Goal: Transaction & Acquisition: Purchase product/service

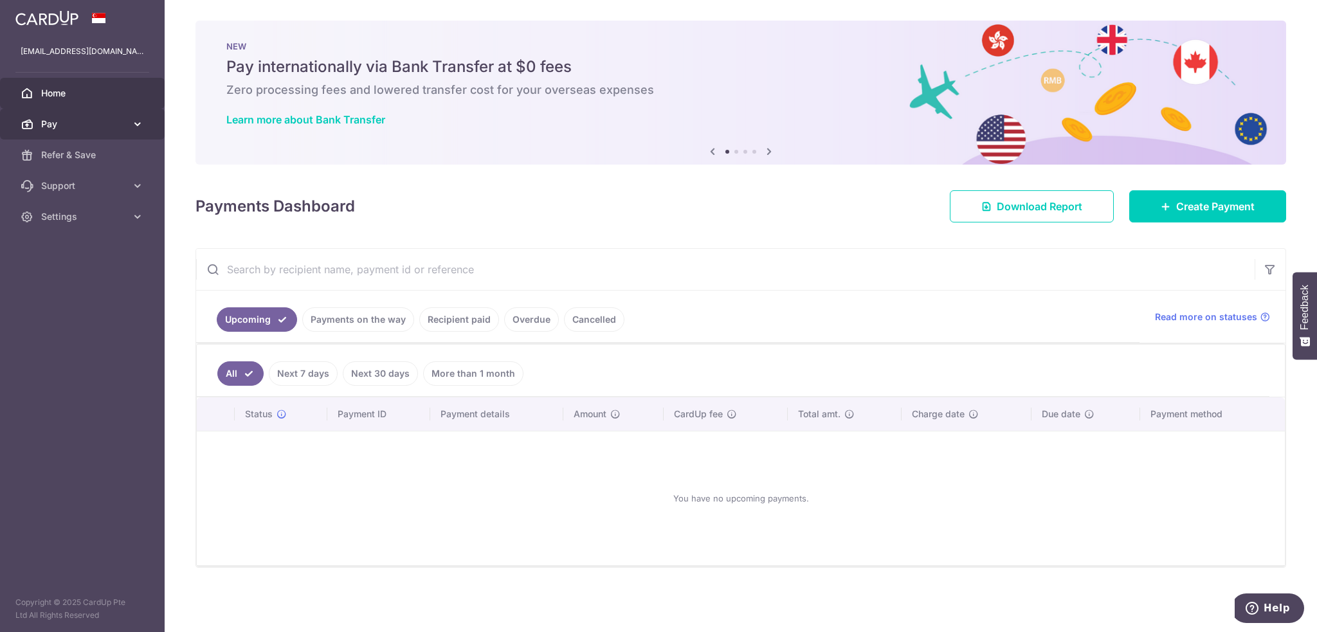
click at [136, 125] on icon at bounding box center [137, 124] width 13 height 13
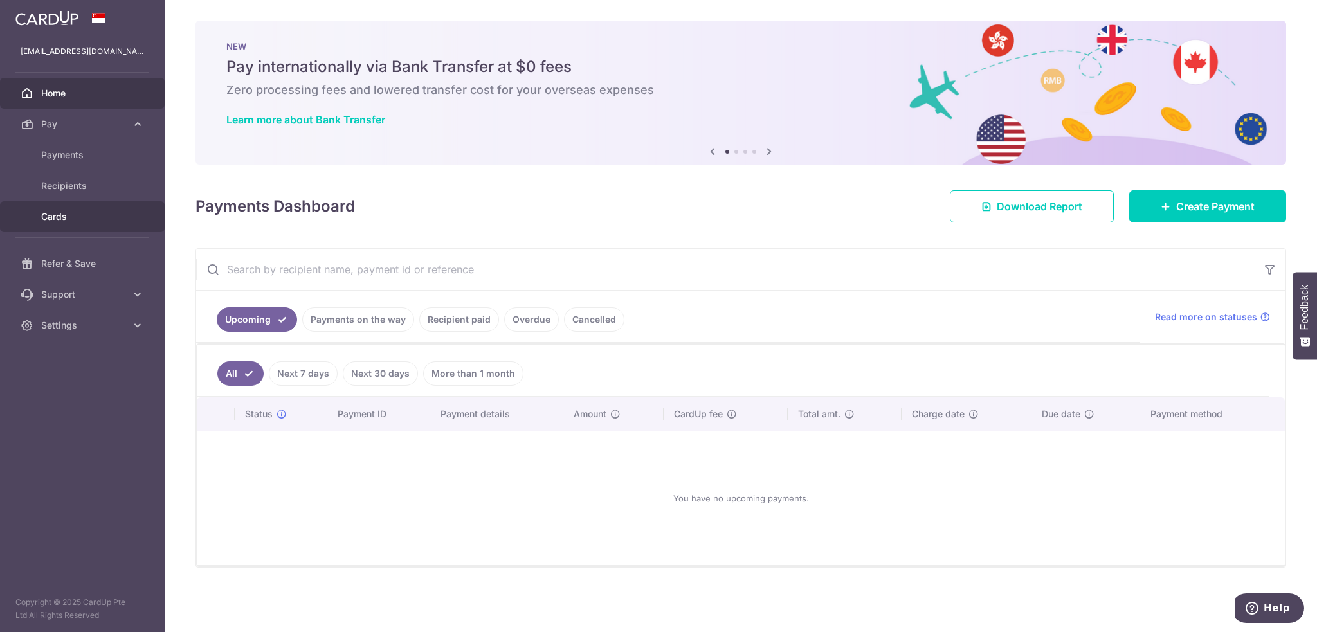
click at [85, 212] on span "Cards" at bounding box center [83, 216] width 85 height 13
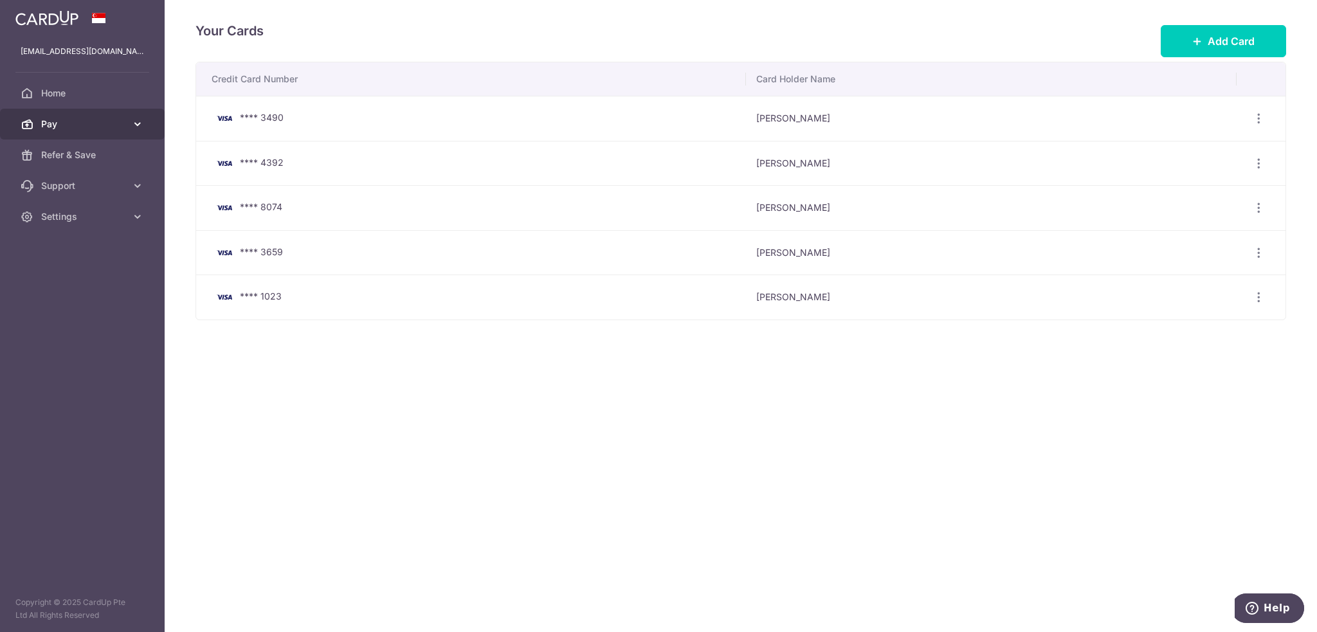
click at [84, 122] on span "Pay" at bounding box center [83, 124] width 85 height 13
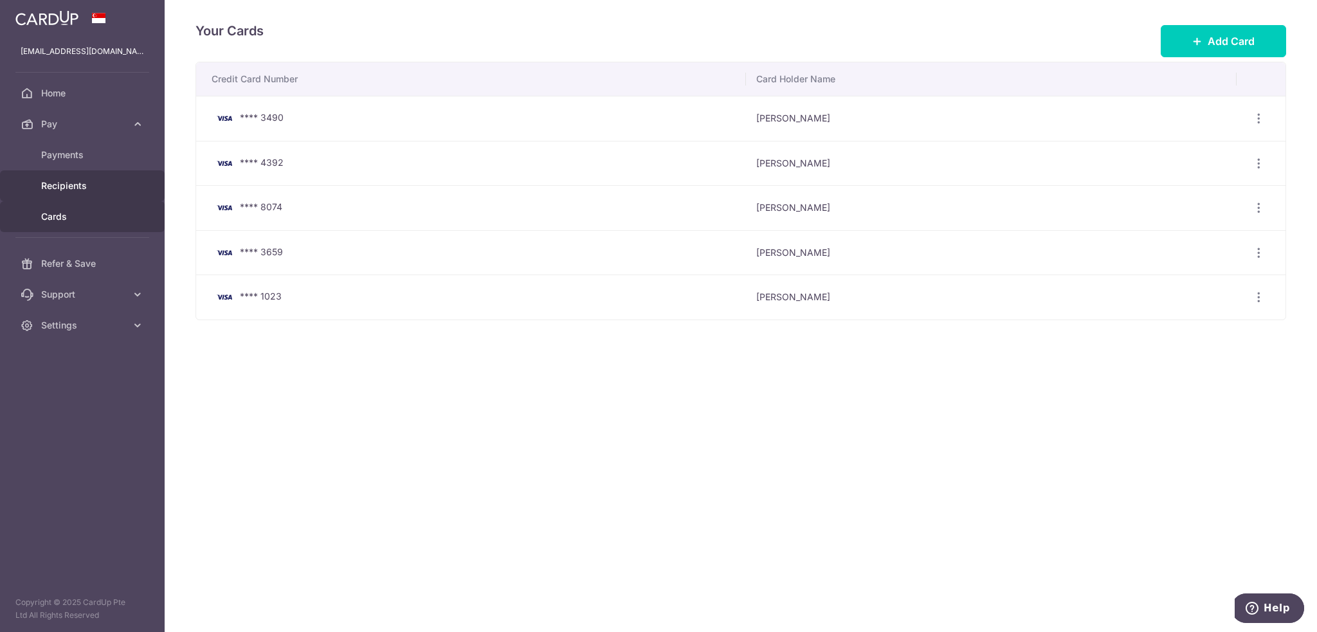
click at [80, 186] on span "Recipients" at bounding box center [83, 185] width 85 height 13
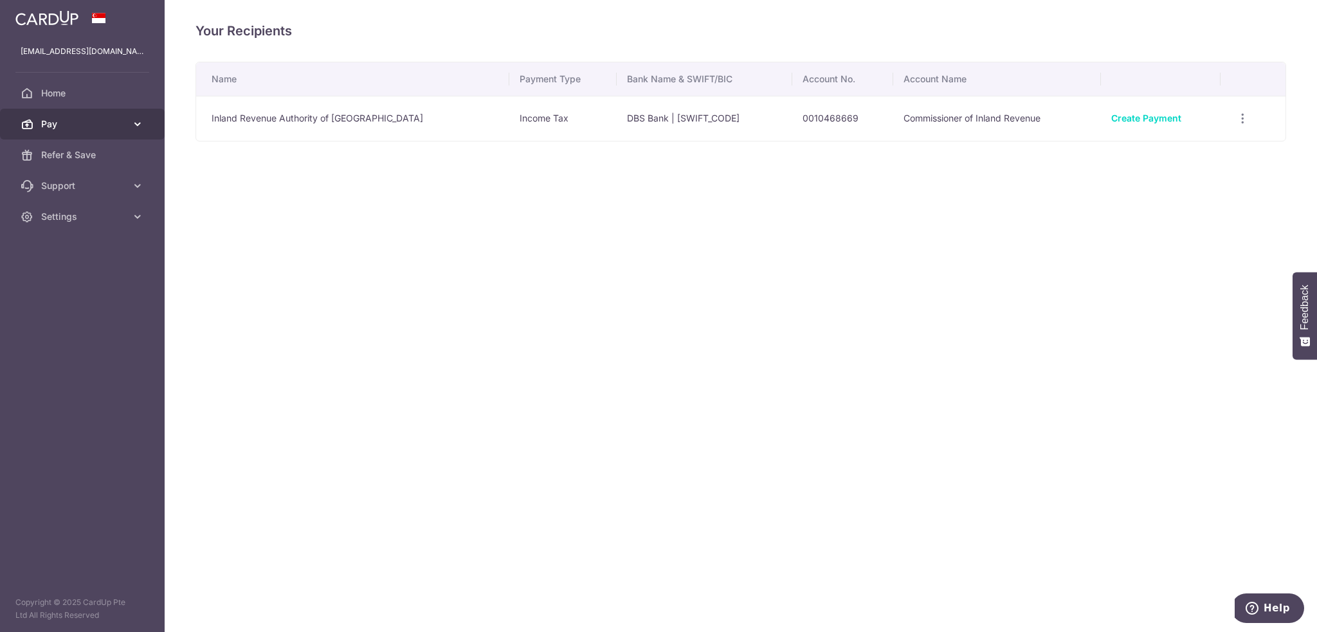
click at [88, 122] on span "Pay" at bounding box center [83, 124] width 85 height 13
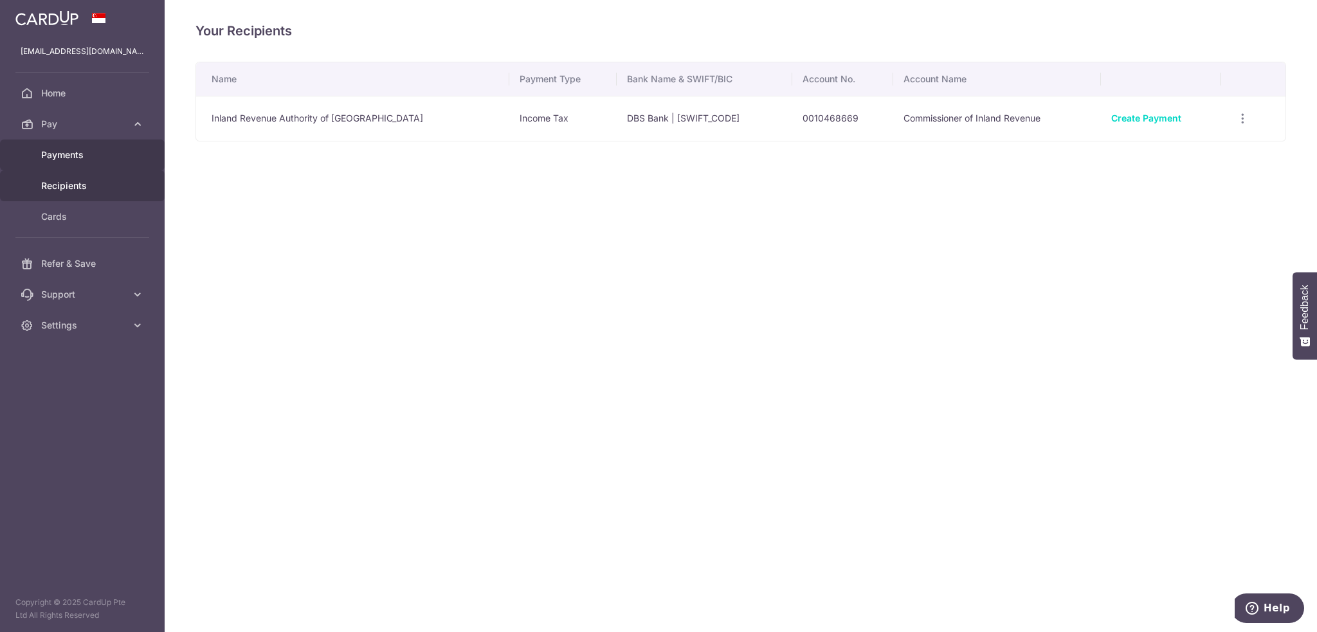
click at [78, 158] on span "Payments" at bounding box center [83, 155] width 85 height 13
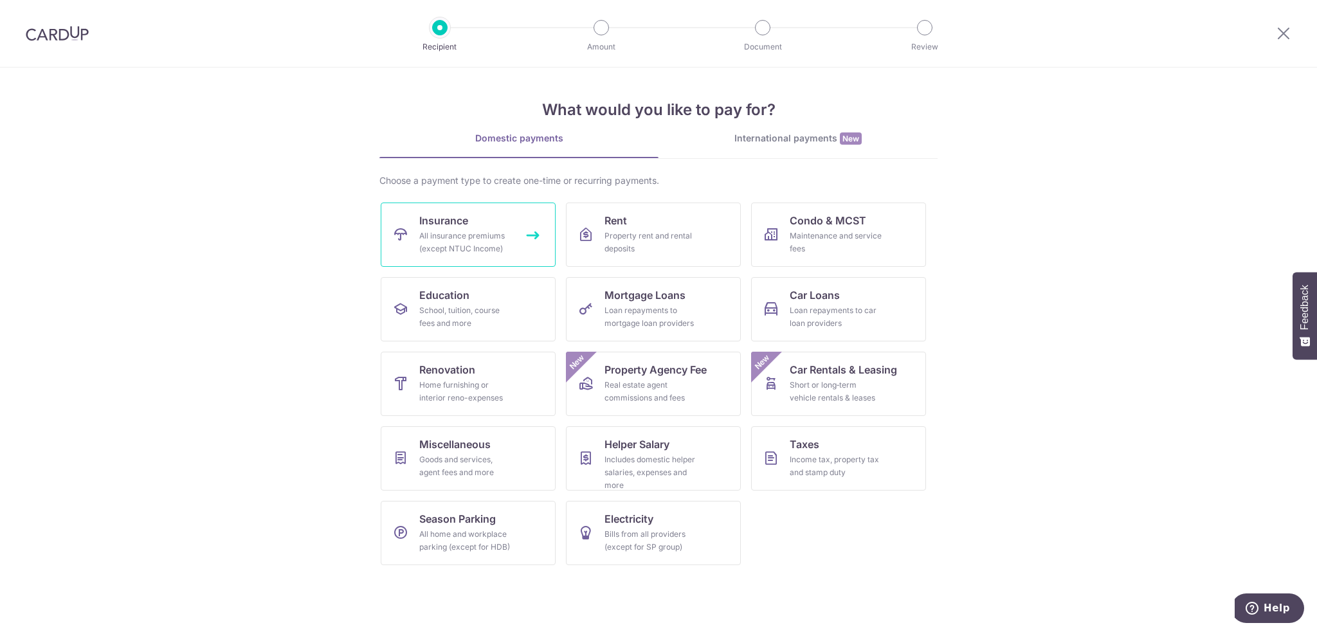
click at [442, 241] on div "All insurance premiums (except NTUC Income)" at bounding box center [465, 243] width 93 height 26
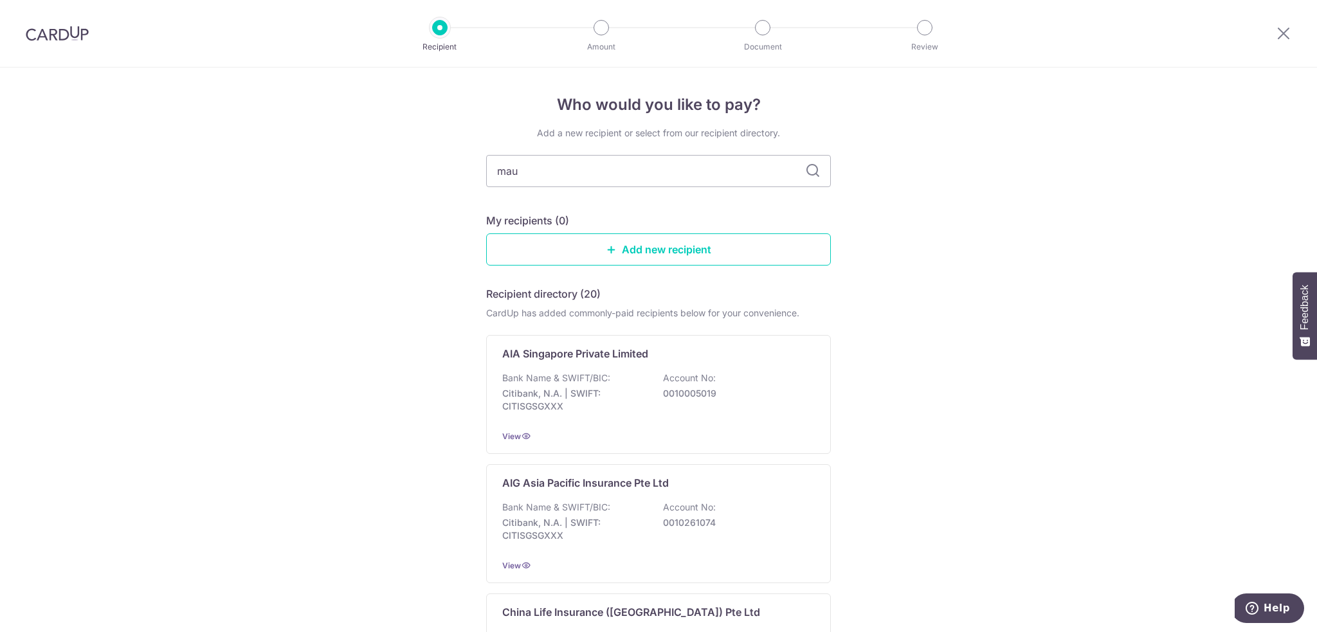
type input "maun"
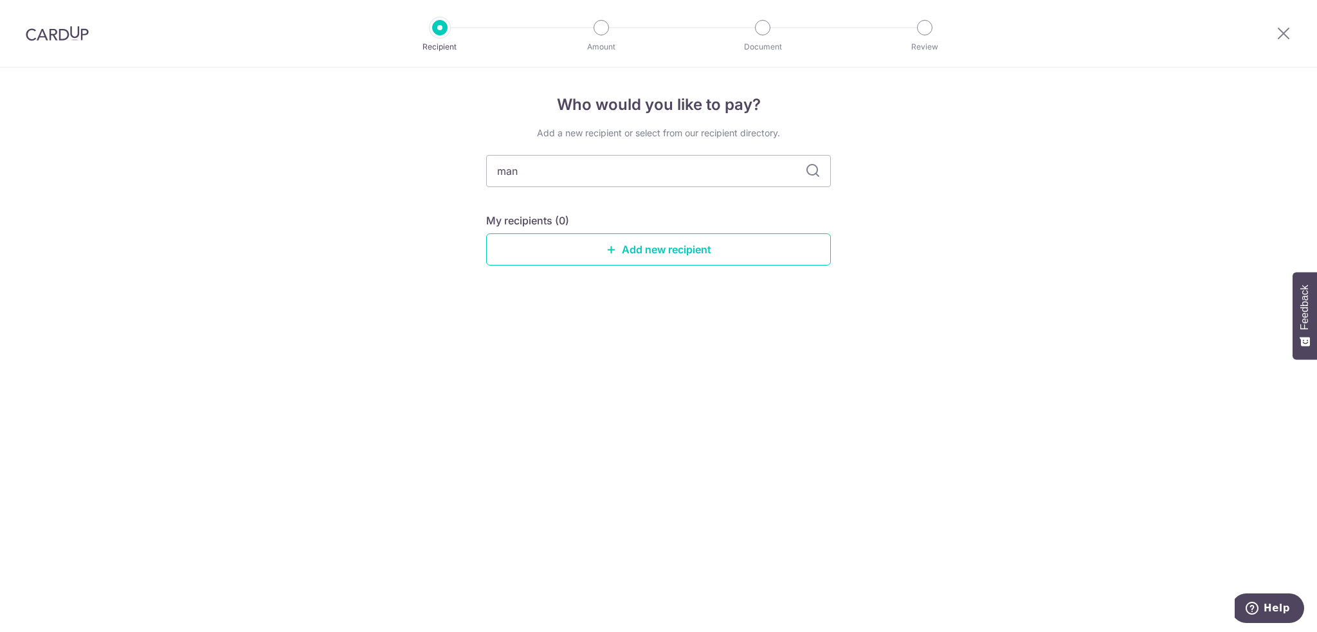
type input "manu"
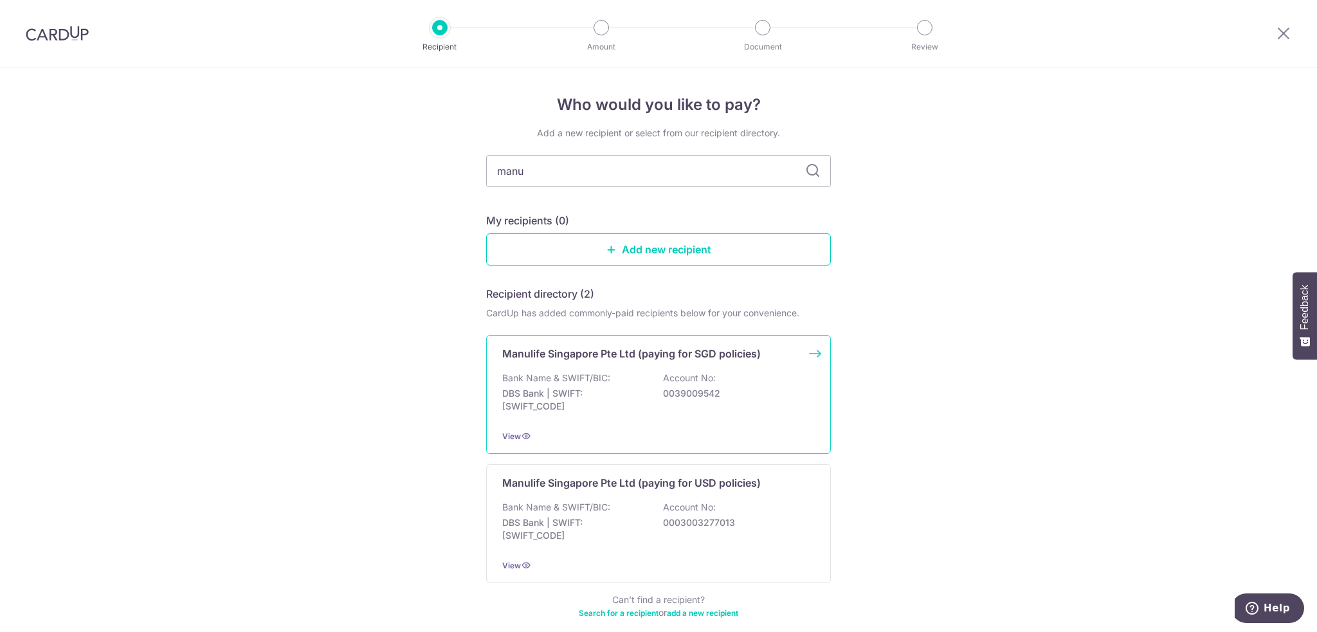
click at [663, 387] on p "0039009542" at bounding box center [735, 393] width 144 height 13
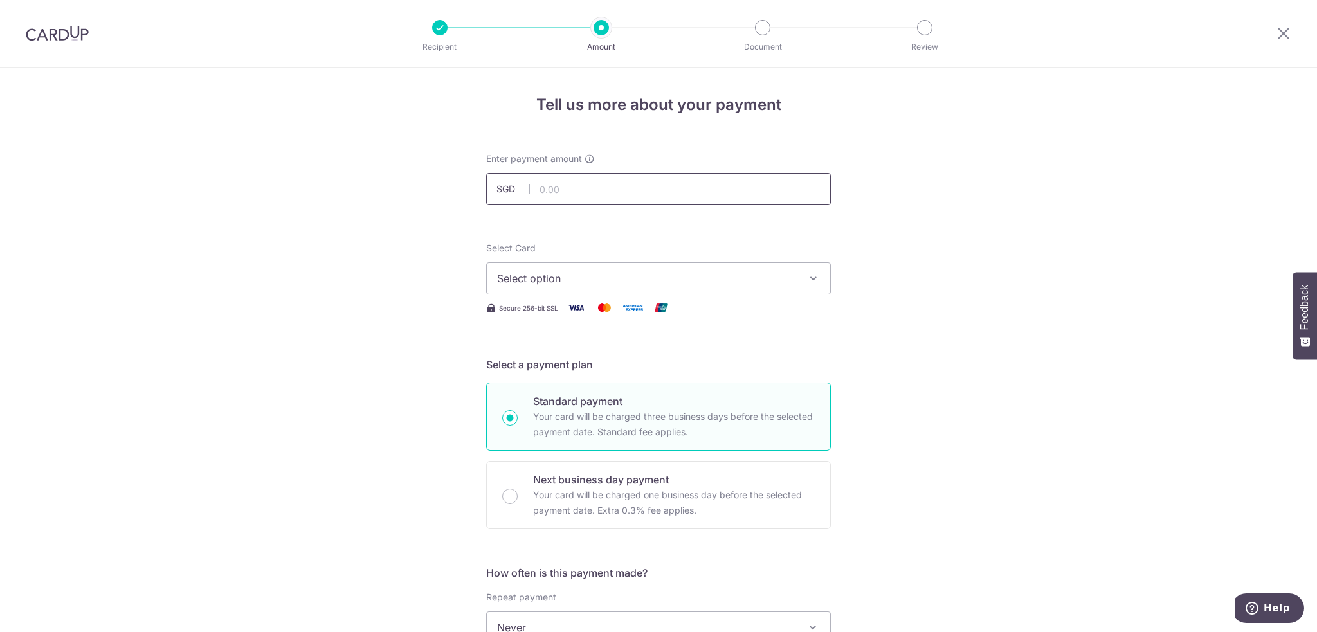
click at [550, 192] on input "text" at bounding box center [658, 189] width 345 height 32
paste input "3,740.34"
click at [755, 278] on span "Select option" at bounding box center [647, 278] width 300 height 15
type input "3,740.34"
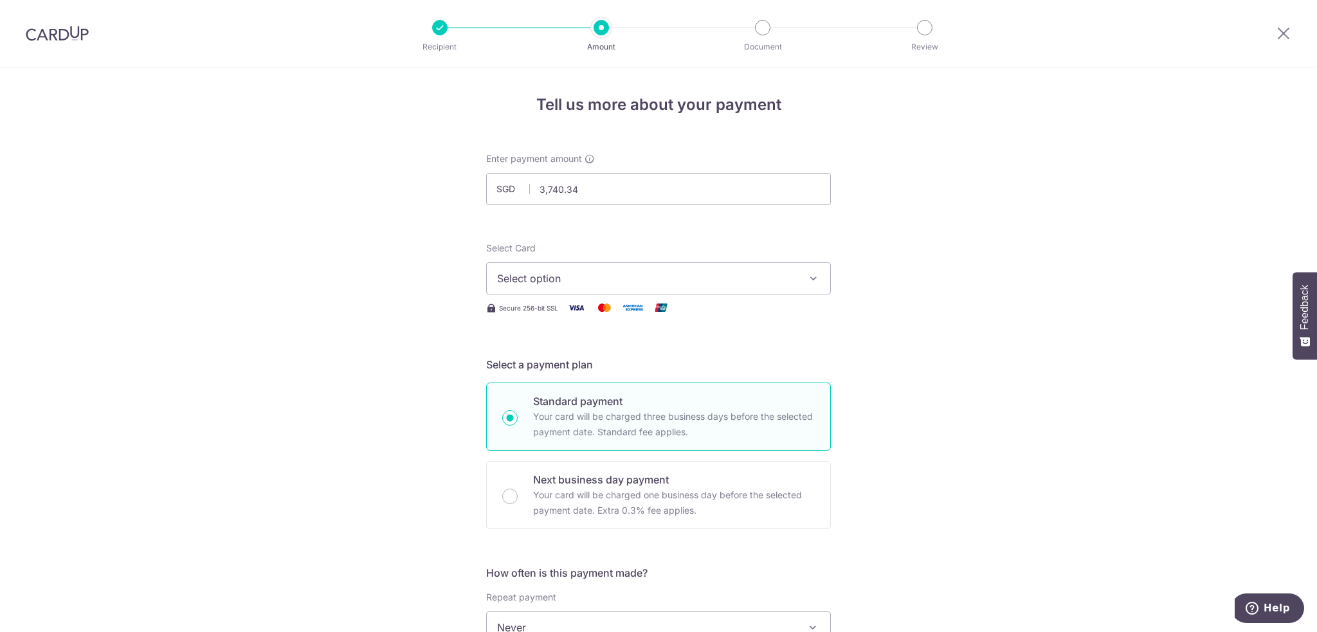
click at [687, 279] on span "Select option" at bounding box center [647, 278] width 300 height 15
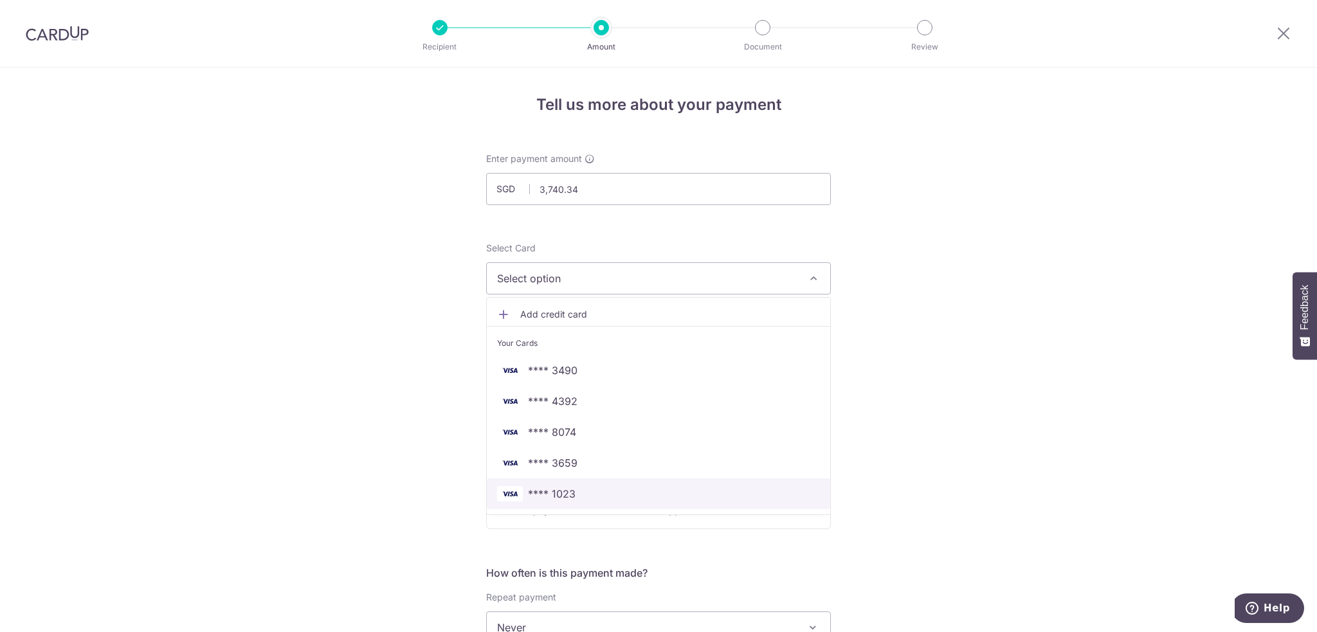
click at [552, 491] on span "**** 1023" at bounding box center [552, 493] width 48 height 15
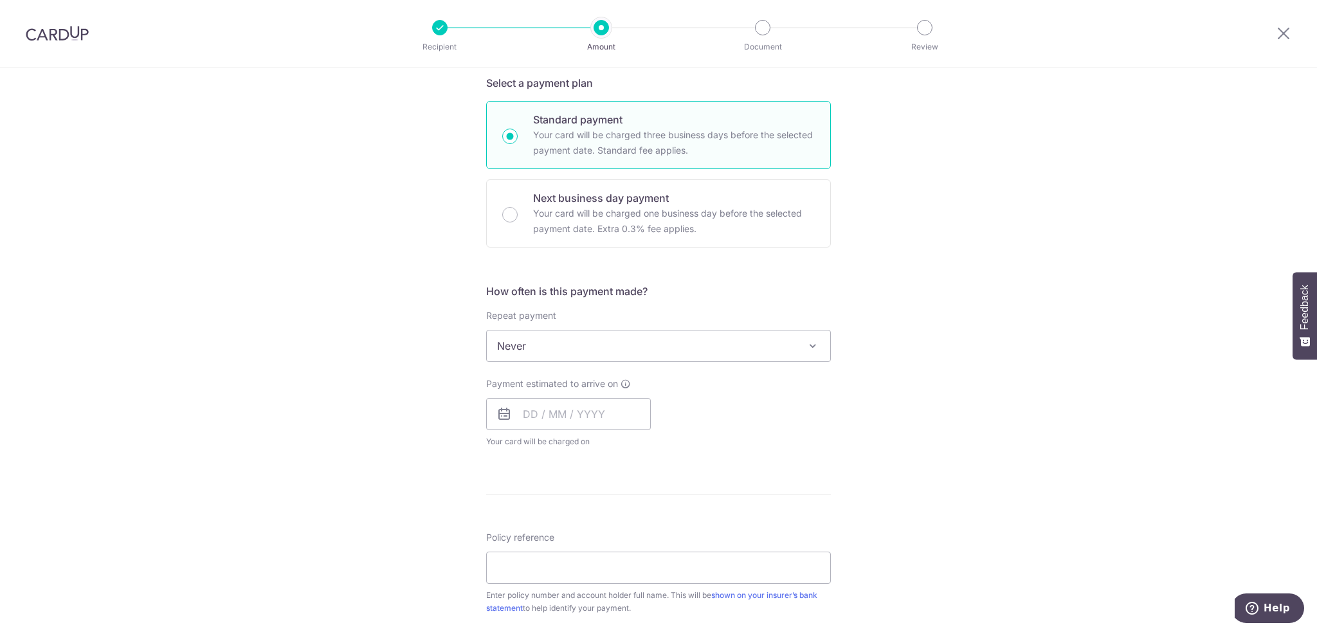
scroll to position [343, 0]
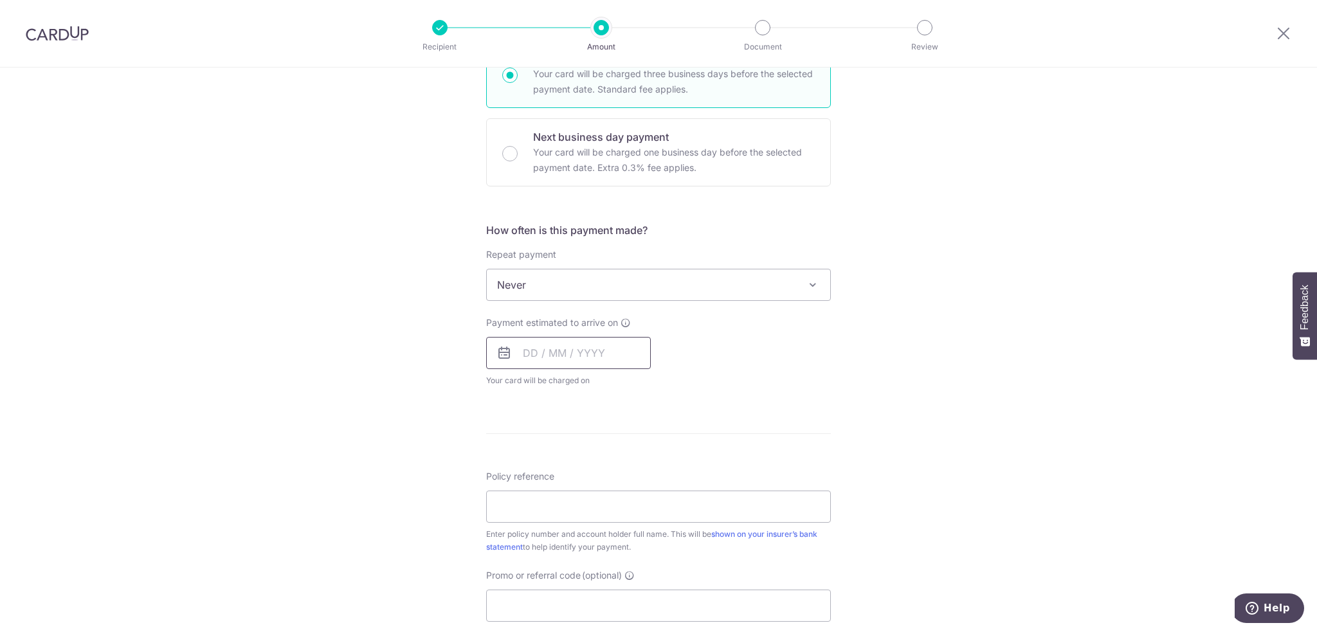
click at [551, 352] on input "text" at bounding box center [568, 353] width 165 height 32
click at [840, 408] on div "Tell us more about your payment Enter payment amount SGD 3,740.34 3740.34 Selec…" at bounding box center [658, 306] width 1317 height 1163
click at [527, 350] on input "text" at bounding box center [568, 353] width 165 height 32
click at [536, 547] on link "27" at bounding box center [538, 547] width 21 height 21
type input "[DATE]"
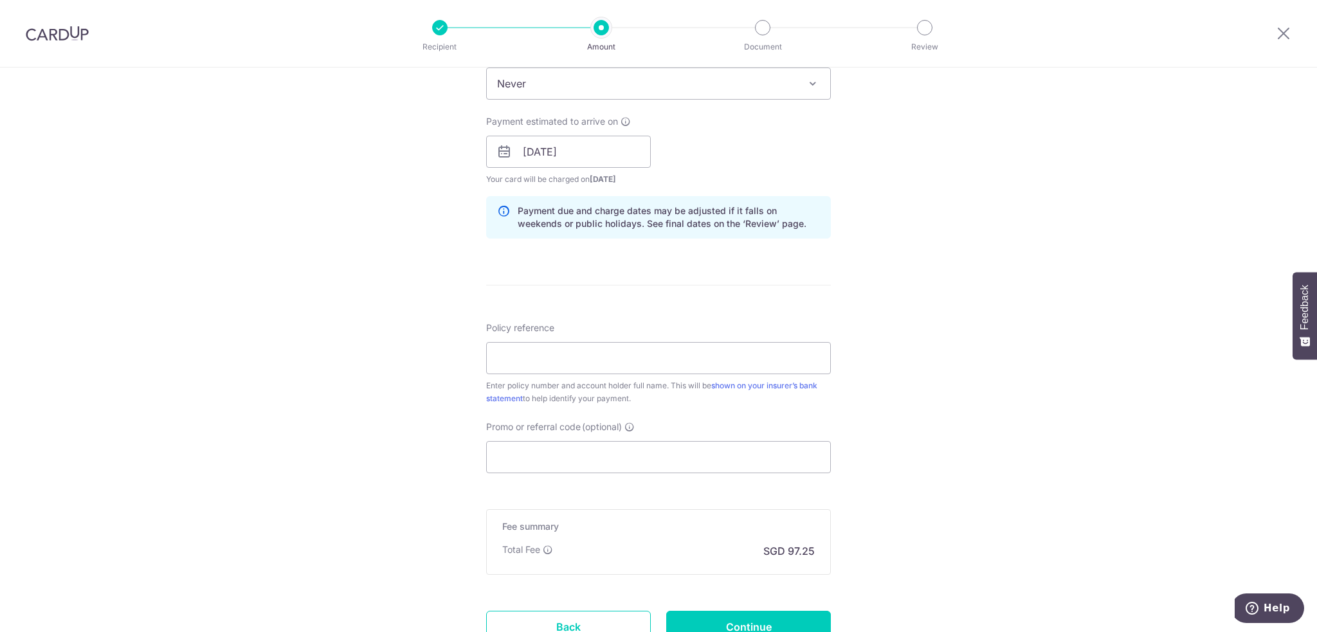
scroll to position [600, 0]
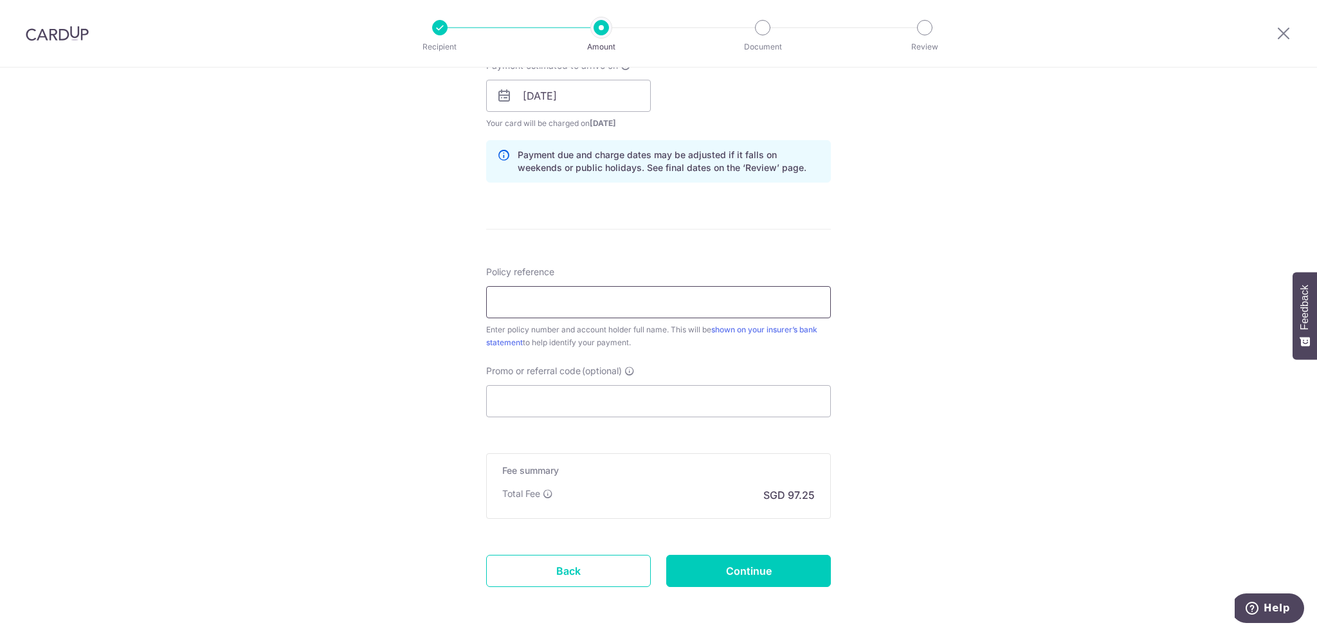
click at [525, 298] on input "Policy reference" at bounding box center [658, 302] width 345 height 32
paste input "2491265538"
type input "2491265538 S7732136E"
click at [591, 394] on input "Promo or referral code (optional)" at bounding box center [658, 401] width 345 height 32
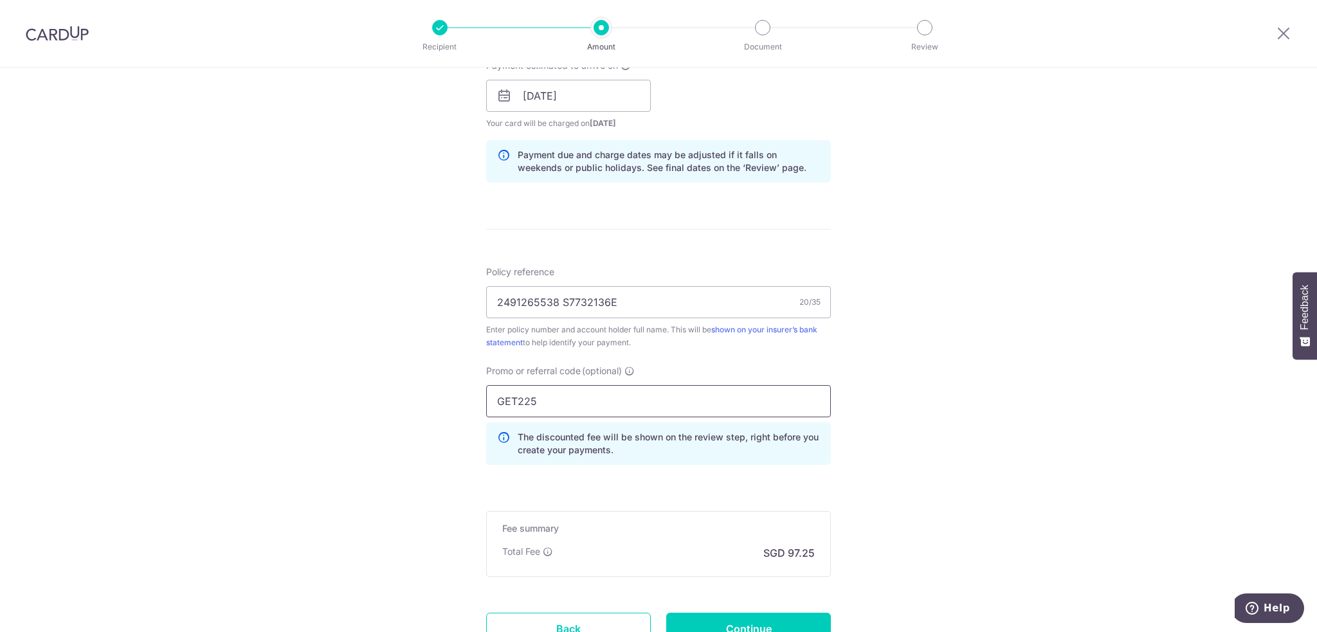
drag, startPoint x: 512, startPoint y: 403, endPoint x: 475, endPoint y: 395, distance: 38.7
click at [478, 395] on div "Promo or referral code (optional) GET225 The discounted fee will be shown on th…" at bounding box center [658, 420] width 360 height 111
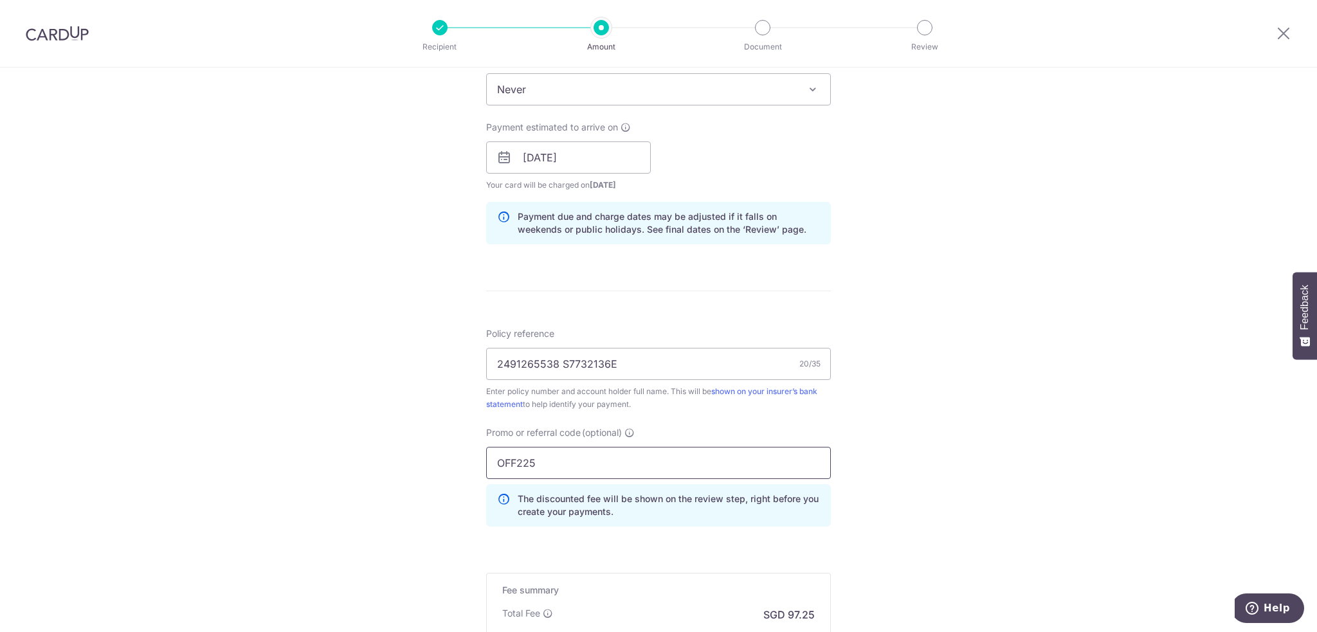
scroll to position [709, 0]
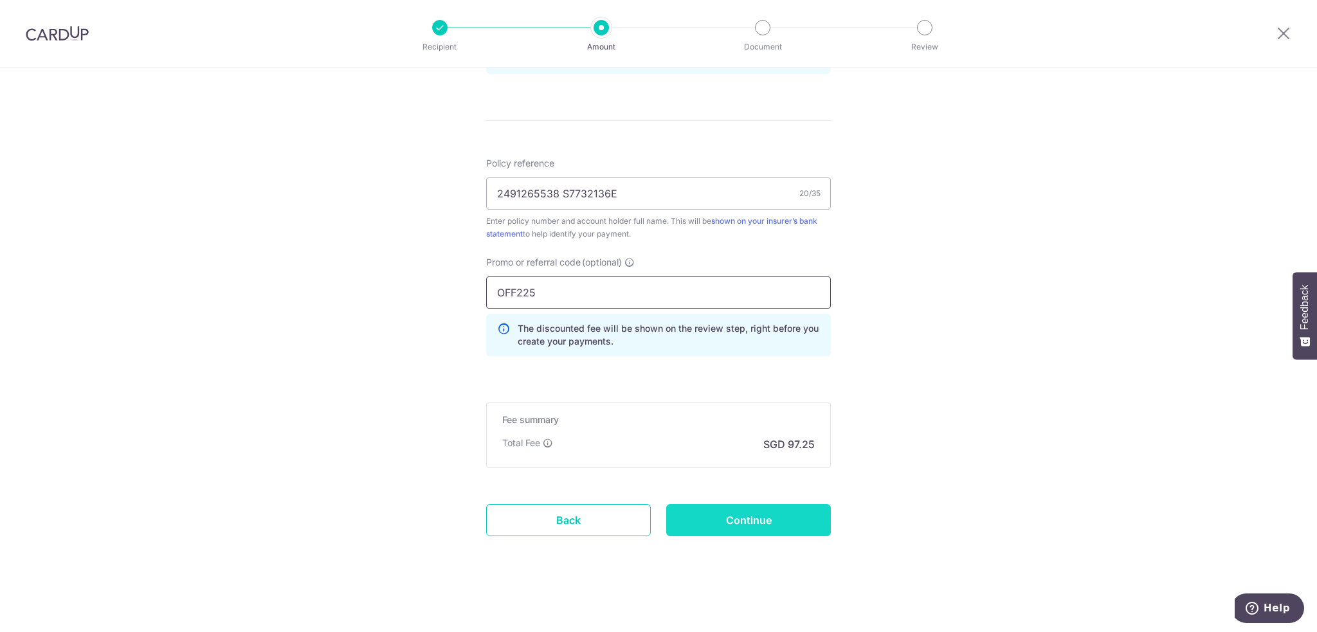
type input "OFF225"
click at [736, 515] on input "Continue" at bounding box center [748, 520] width 165 height 32
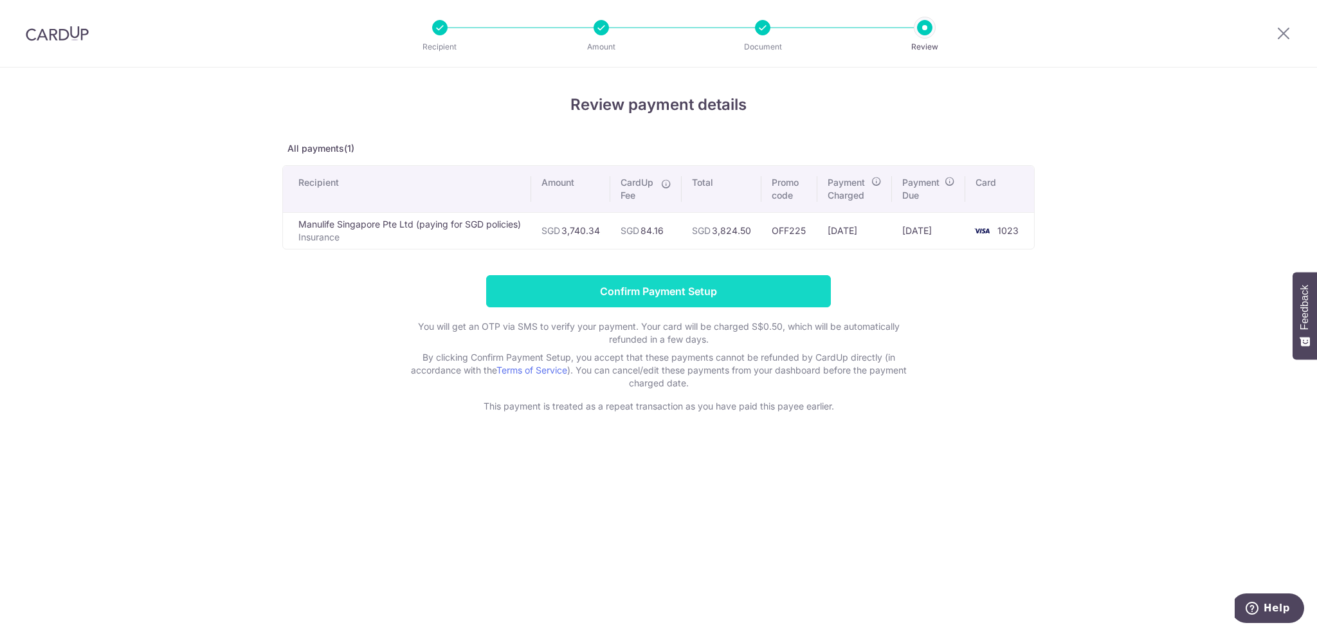
click at [648, 298] on input "Confirm Payment Setup" at bounding box center [658, 291] width 345 height 32
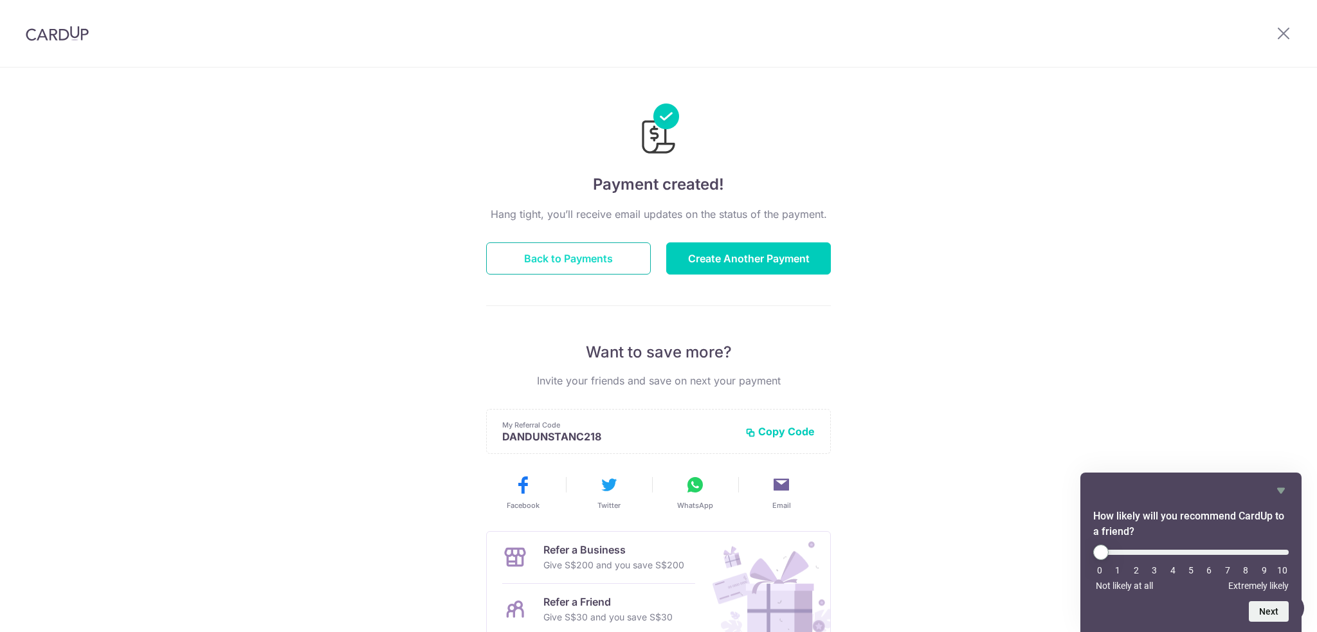
click at [570, 258] on button "Back to Payments" at bounding box center [568, 258] width 165 height 32
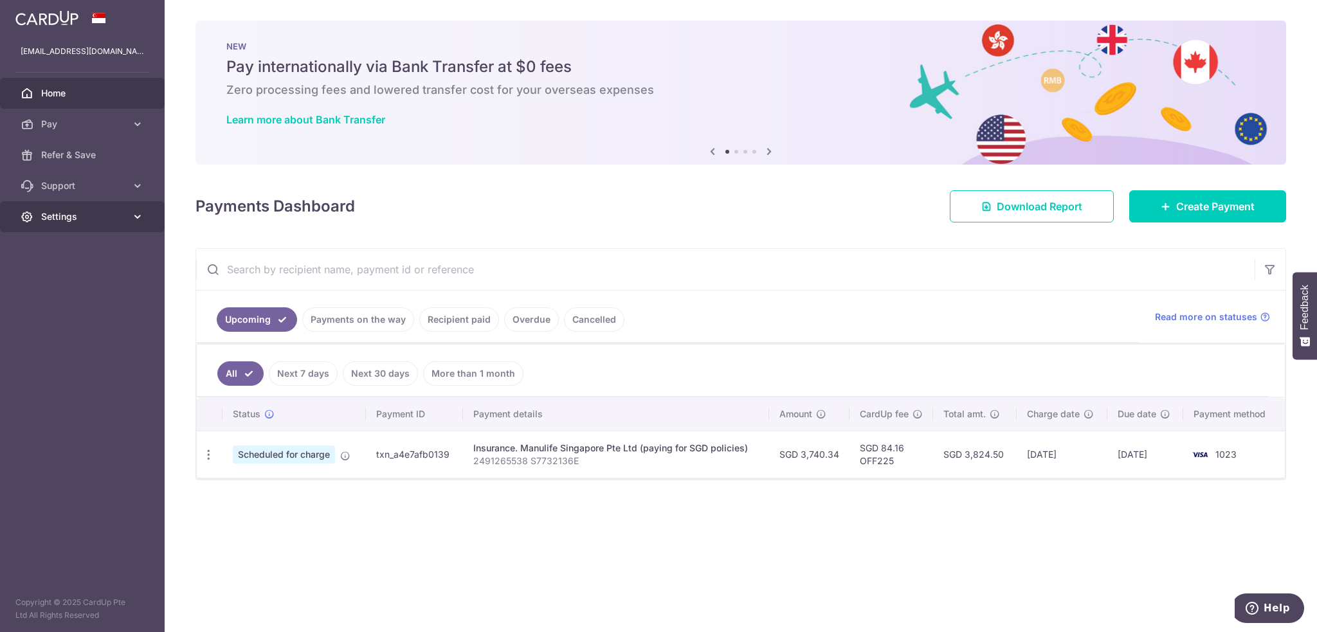
click at [110, 224] on link "Settings" at bounding box center [82, 216] width 165 height 31
click at [74, 247] on span "Account" at bounding box center [83, 247] width 85 height 13
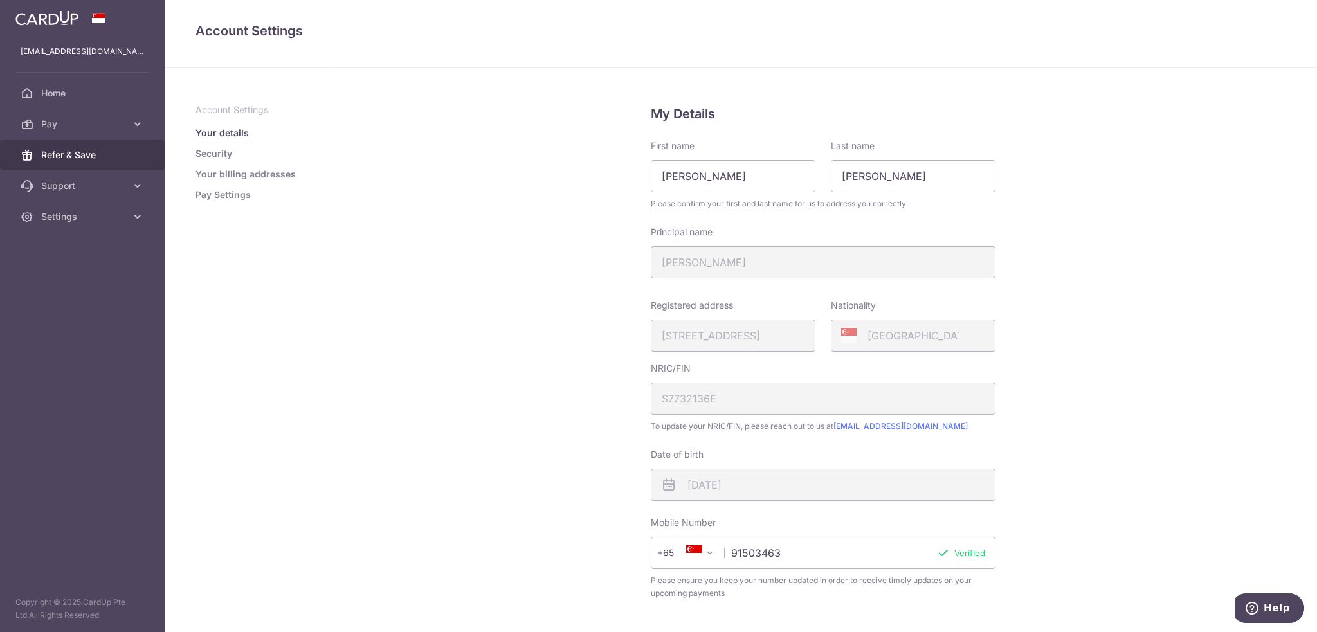
click at [82, 154] on span "Refer & Save" at bounding box center [83, 155] width 85 height 13
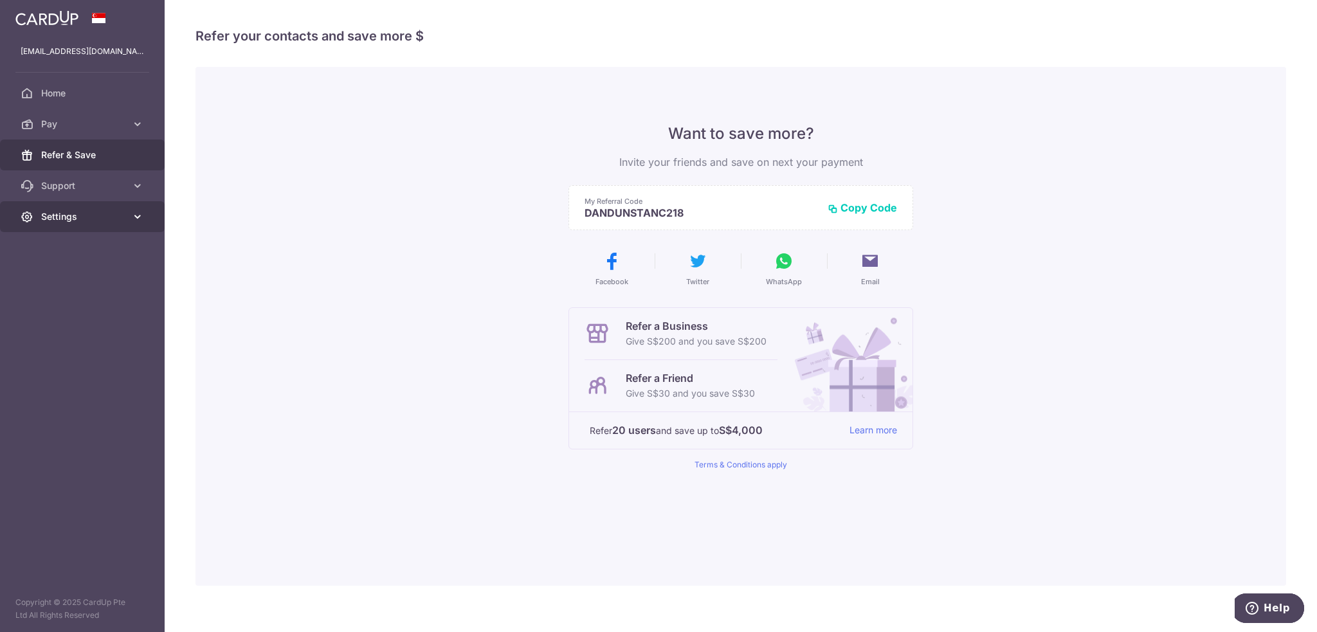
click at [82, 221] on span "Settings" at bounding box center [83, 216] width 85 height 13
click at [71, 279] on span "Logout" at bounding box center [83, 278] width 85 height 13
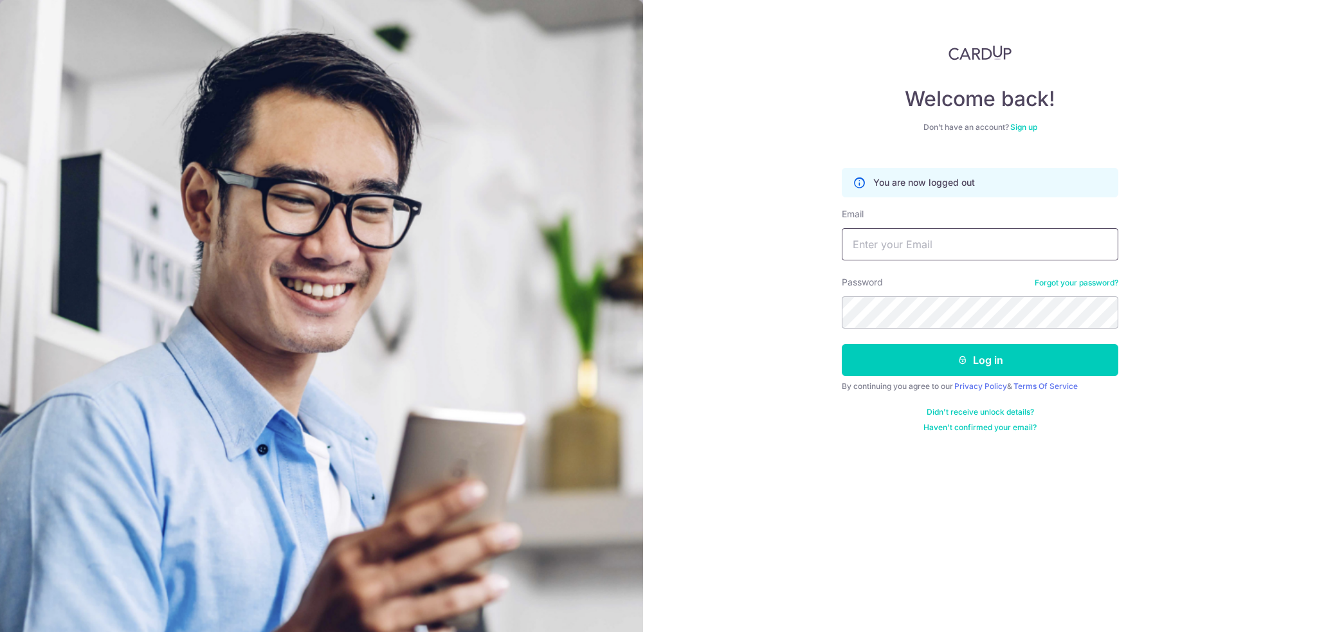
click at [886, 242] on input "Email" at bounding box center [980, 244] width 276 height 32
type input "[EMAIL_ADDRESS][DOMAIN_NAME]"
click at [998, 354] on button "Log in" at bounding box center [980, 360] width 276 height 32
